Goal: Transaction & Acquisition: Purchase product/service

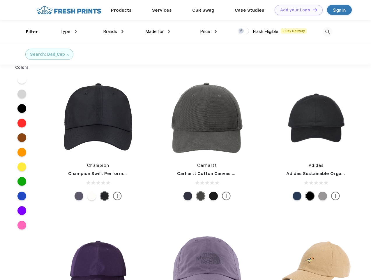
scroll to position [0, 0]
click at [297, 10] on link "Add your Logo Design Tool" at bounding box center [299, 10] width 48 height 10
click at [0, 0] on div "Design Tool" at bounding box center [0, 0] width 0 height 0
click at [313, 10] on link "Add your Logo Design Tool" at bounding box center [299, 10] width 48 height 10
click at [28, 32] on div "Filter" at bounding box center [32, 32] width 12 height 7
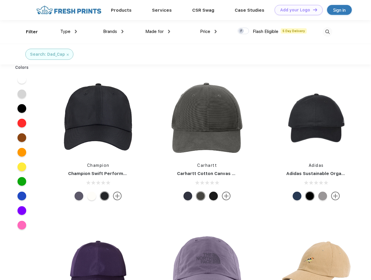
click at [69, 31] on span "Type" at bounding box center [65, 31] width 10 height 5
click at [113, 31] on span "Brands" at bounding box center [110, 31] width 14 height 5
click at [158, 31] on span "Made for" at bounding box center [154, 31] width 18 height 5
click at [209, 31] on span "Price" at bounding box center [205, 31] width 10 height 5
click at [244, 31] on div at bounding box center [243, 31] width 11 height 6
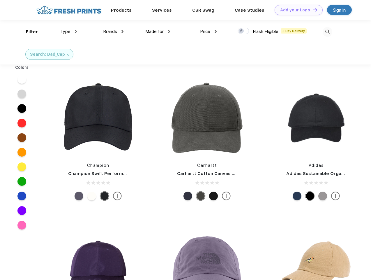
click at [242, 31] on input "checkbox" at bounding box center [240, 29] width 4 height 4
click at [328, 32] on img at bounding box center [328, 32] width 10 height 10
